Goal: Browse casually: Explore the website without a specific task or goal

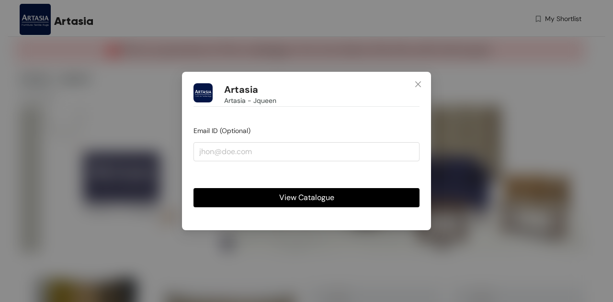
click at [288, 197] on span "View Catalogue" at bounding box center [306, 198] width 55 height 12
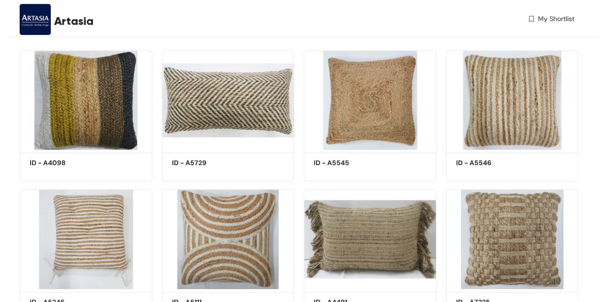
scroll to position [231, 0]
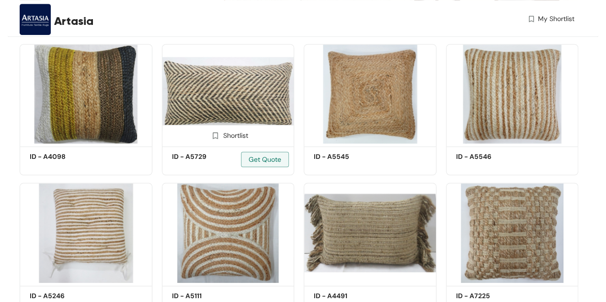
click at [219, 90] on img at bounding box center [228, 94] width 133 height 100
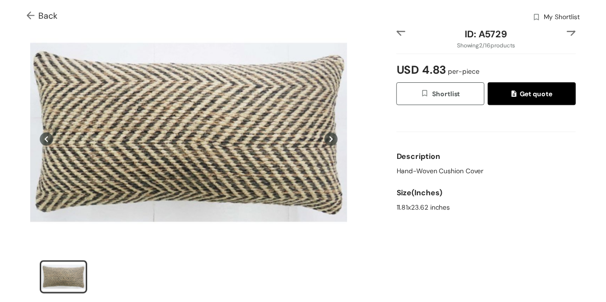
scroll to position [0, 0]
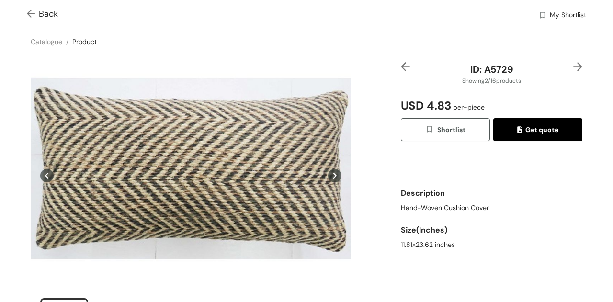
click at [415, 245] on div "11.81x23.62 inches" at bounding box center [492, 245] width 182 height 10
click at [479, 241] on div "11.81x23.62 inches" at bounding box center [492, 245] width 182 height 10
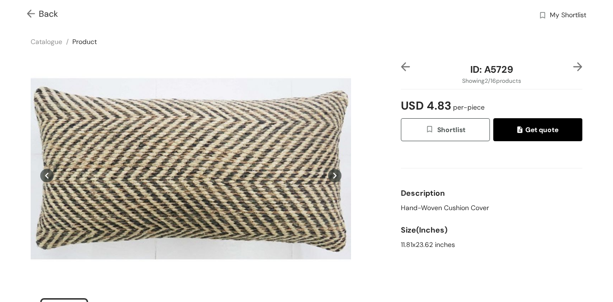
click at [423, 104] on span "USD 4.83 per-piece" at bounding box center [443, 105] width 84 height 25
click at [29, 16] on img at bounding box center [33, 15] width 12 height 10
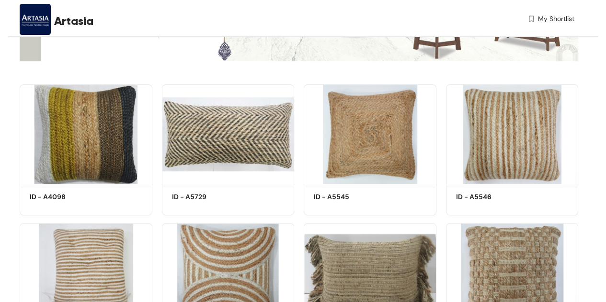
scroll to position [191, 0]
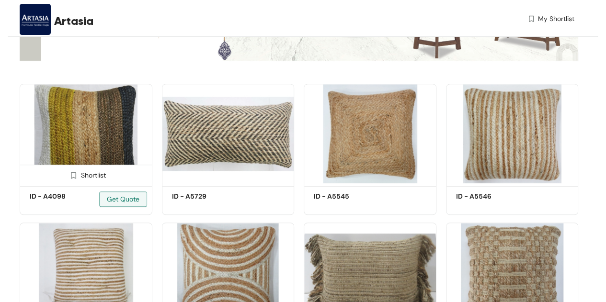
click at [80, 128] on img at bounding box center [86, 134] width 133 height 100
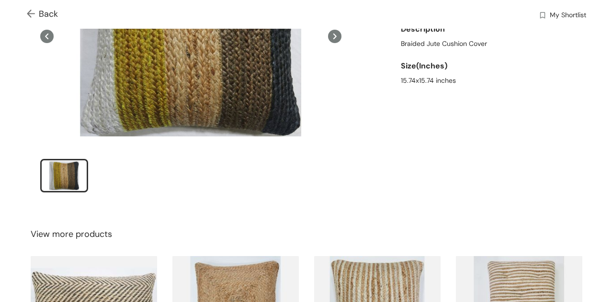
scroll to position [288, 0]
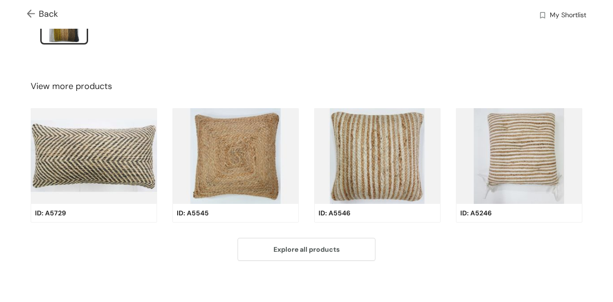
click at [31, 14] on img at bounding box center [33, 15] width 12 height 10
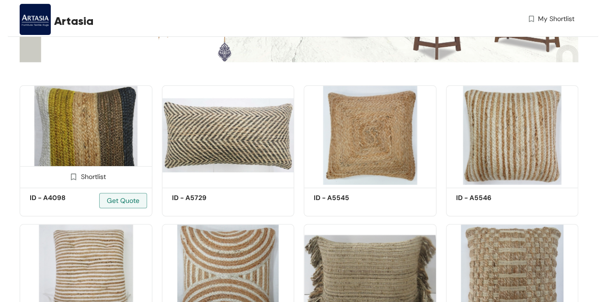
scroll to position [191, 0]
